Goal: Task Accomplishment & Management: Use online tool/utility

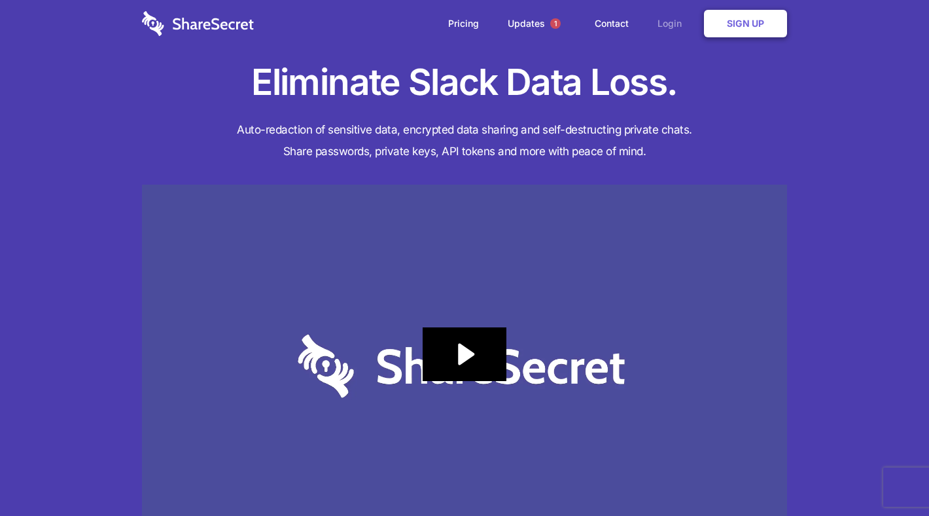
click at [671, 18] on link "Login" at bounding box center [673, 23] width 57 height 41
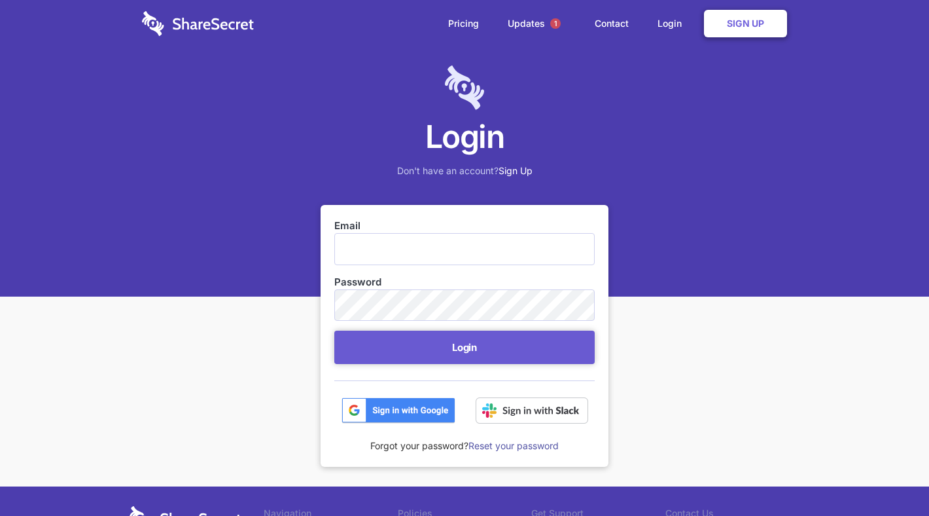
click at [382, 254] on input "Email" at bounding box center [464, 248] width 260 height 31
type input "[EMAIL_ADDRESS][DOMAIN_NAME]"
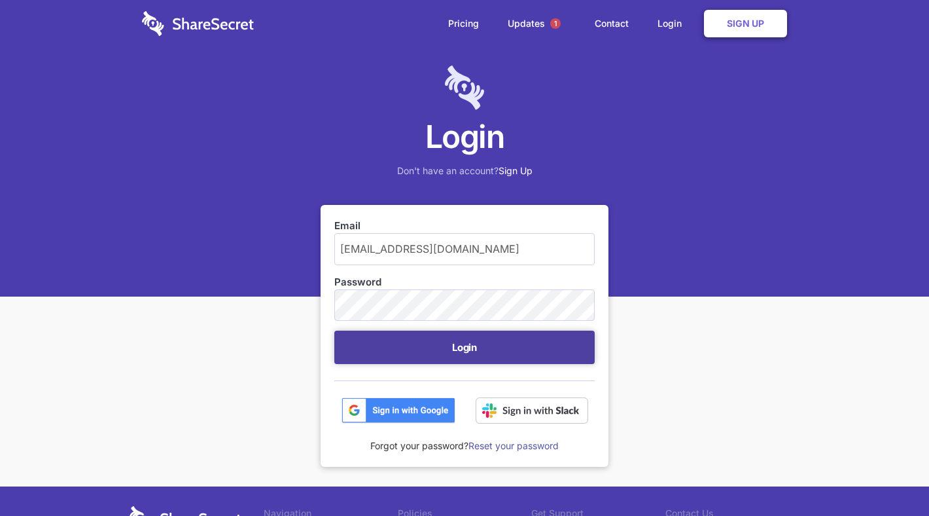
click at [457, 357] on button "Login" at bounding box center [464, 347] width 260 height 33
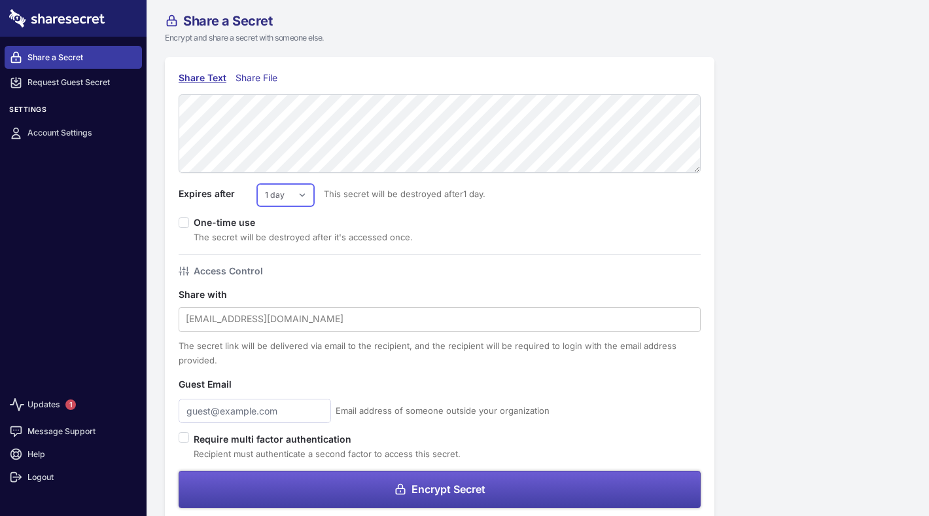
click at [291, 190] on select "1 day 2 days 3 days 4 days 5 days 6 days 7 days" at bounding box center [285, 195] width 57 height 22
select select "5"
click at [257, 184] on select "1 day 2 days 3 days 4 days 5 days 6 days 7 days" at bounding box center [285, 195] width 57 height 22
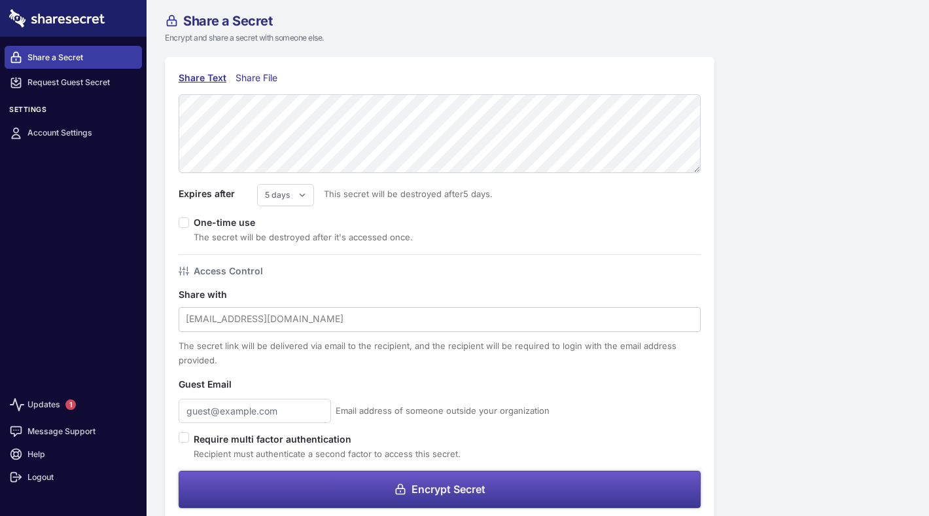
click at [421, 488] on span "Encrypt Secret" at bounding box center [449, 489] width 74 height 10
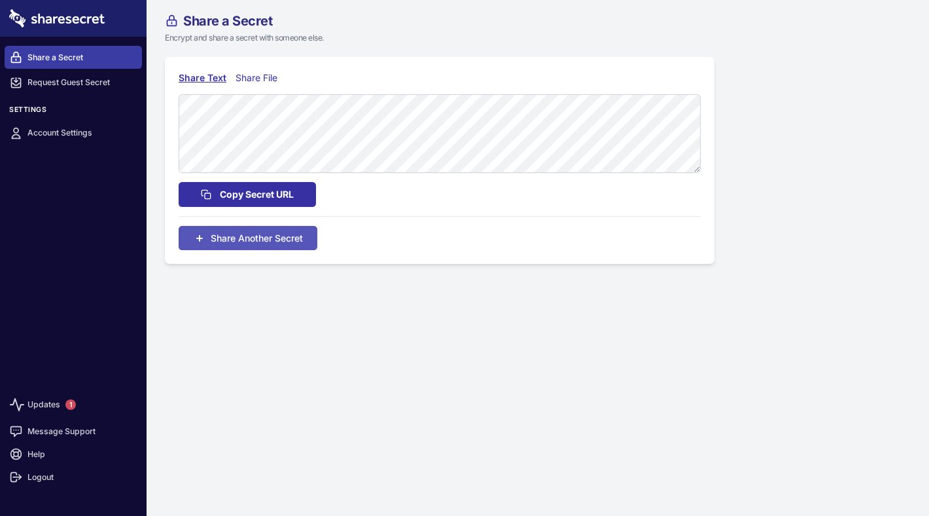
click at [265, 198] on span "Copy Secret URL" at bounding box center [257, 194] width 74 height 14
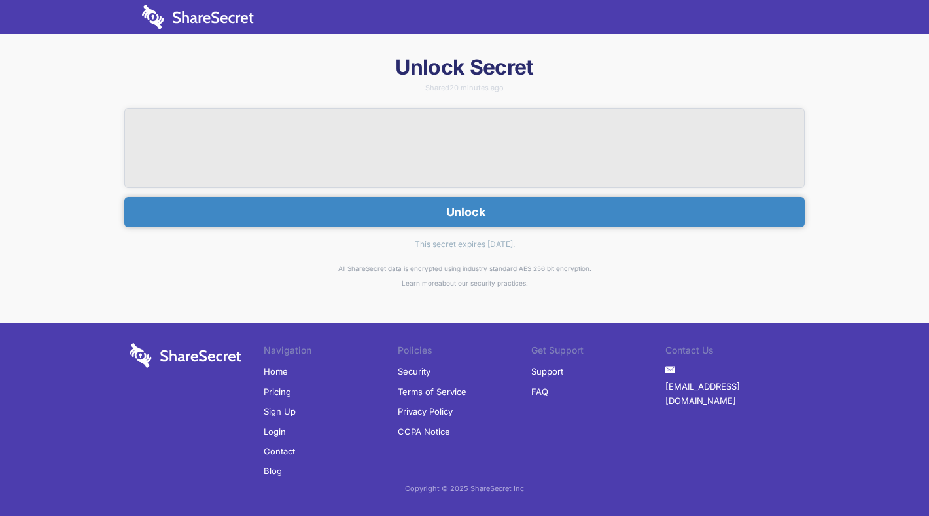
click at [473, 206] on button "Unlock" at bounding box center [464, 212] width 681 height 30
